Goal: Navigation & Orientation: Find specific page/section

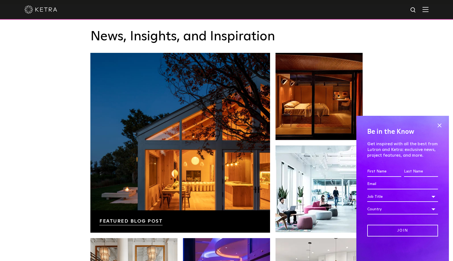
scroll to position [902, 0]
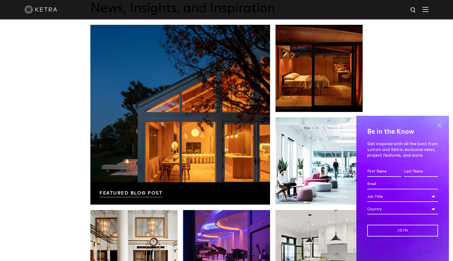
click at [440, 122] on span at bounding box center [439, 125] width 8 height 8
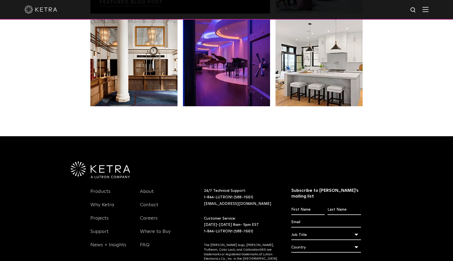
scroll to position [1142, 0]
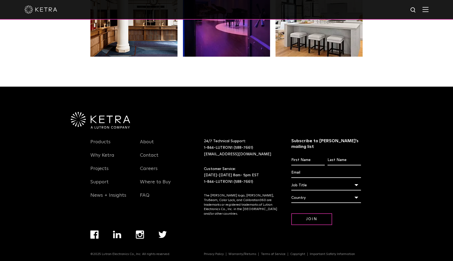
click at [436, 8] on div at bounding box center [226, 10] width 453 height 20
click at [433, 9] on div at bounding box center [226, 10] width 453 height 20
click at [432, 10] on div at bounding box center [226, 10] width 453 height 20
click at [425, 11] on div at bounding box center [226, 9] width 404 height 19
click at [428, 11] on img at bounding box center [425, 9] width 6 height 5
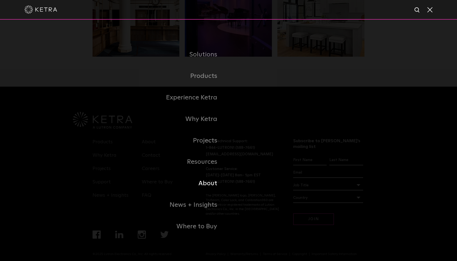
click at [207, 178] on link "About" at bounding box center [160, 182] width 136 height 21
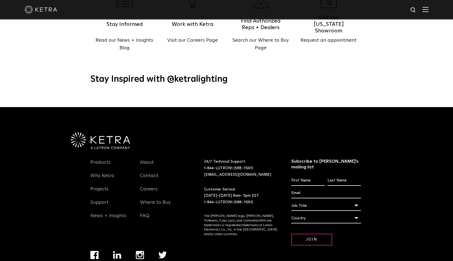
scroll to position [700, 0]
